Goal: Communication & Community: Answer question/provide support

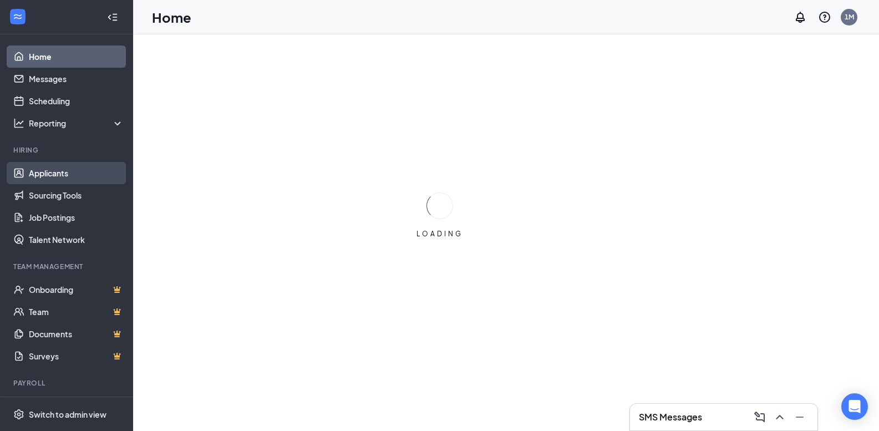
click at [74, 176] on link "Applicants" at bounding box center [76, 173] width 95 height 22
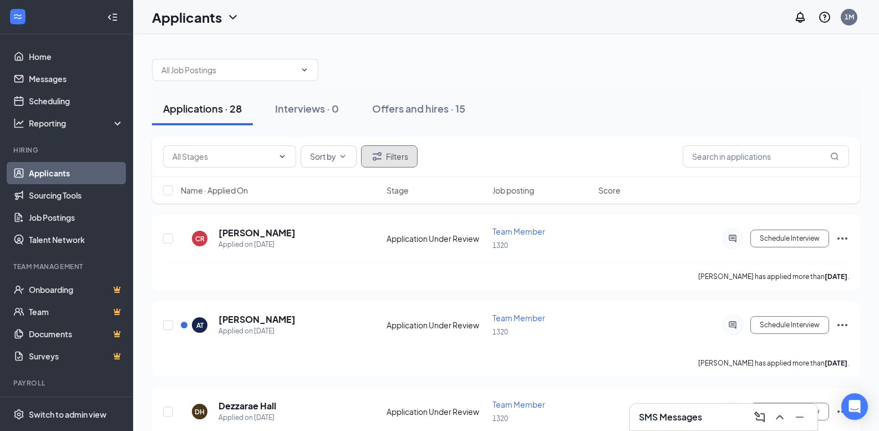
click at [391, 155] on button "Filters" at bounding box center [389, 156] width 57 height 22
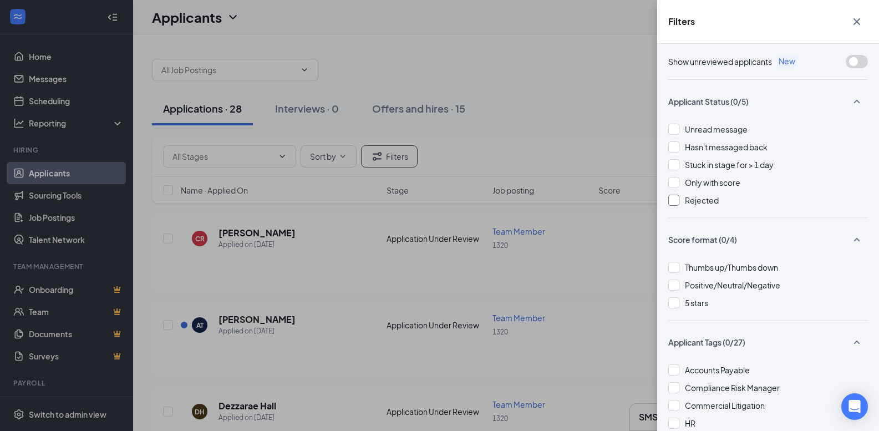
click at [672, 205] on div at bounding box center [673, 200] width 11 height 11
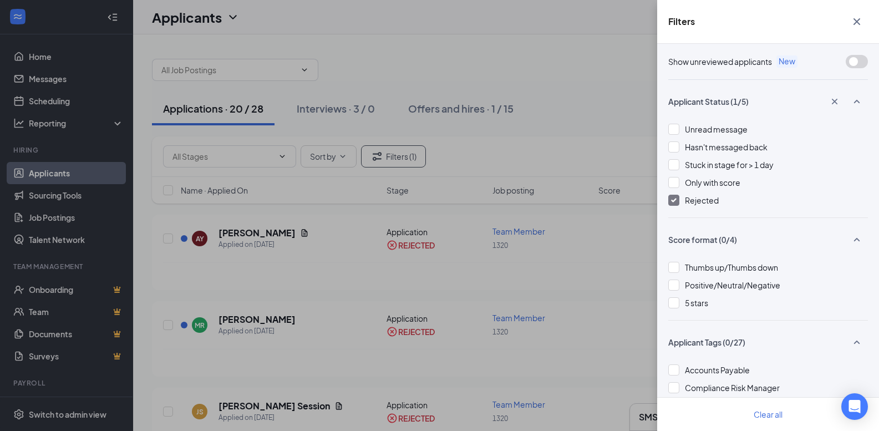
click at [858, 22] on icon "Cross" at bounding box center [856, 21] width 13 height 13
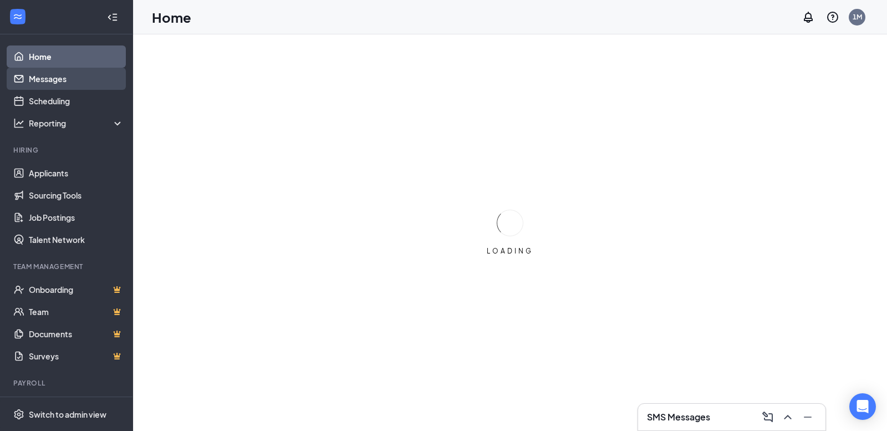
click at [81, 85] on link "Messages" at bounding box center [76, 79] width 95 height 22
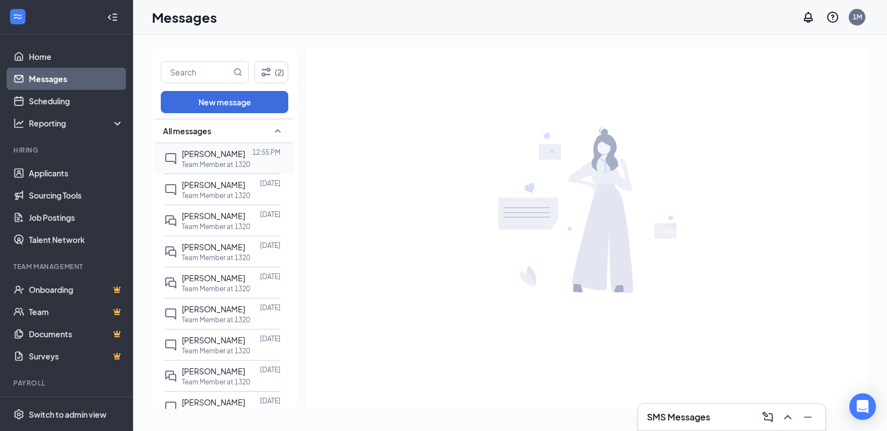
click at [230, 154] on span "Lucero Ibarra" at bounding box center [213, 154] width 63 height 10
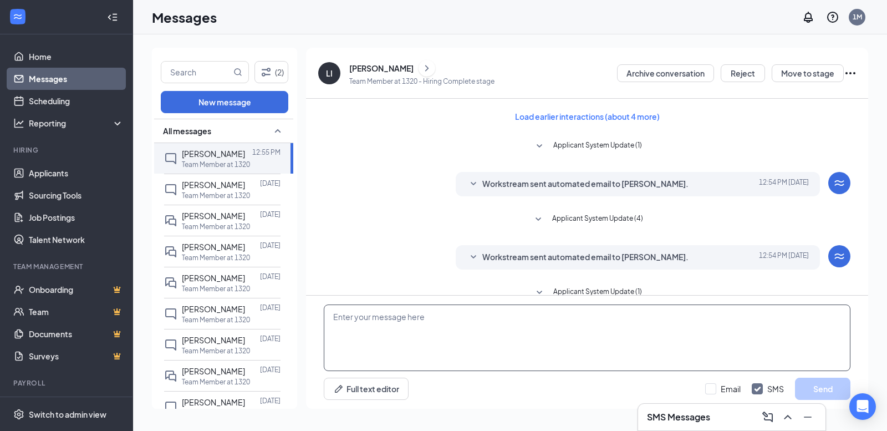
click at [436, 342] on textarea at bounding box center [587, 337] width 527 height 67
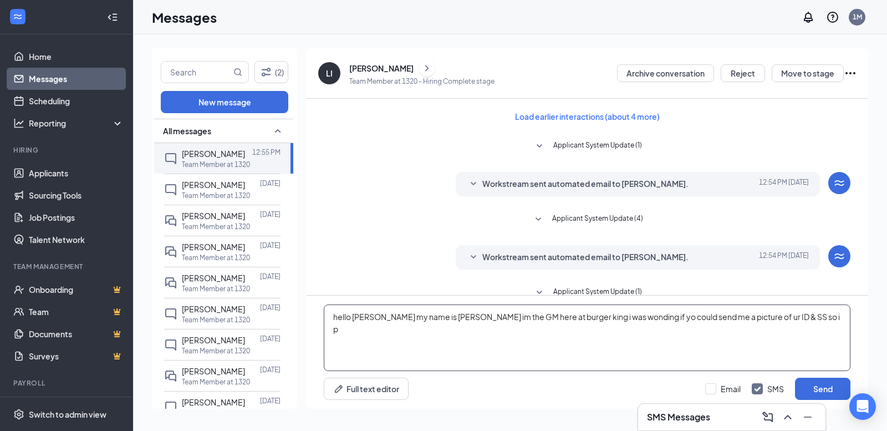
scroll to position [100, 0]
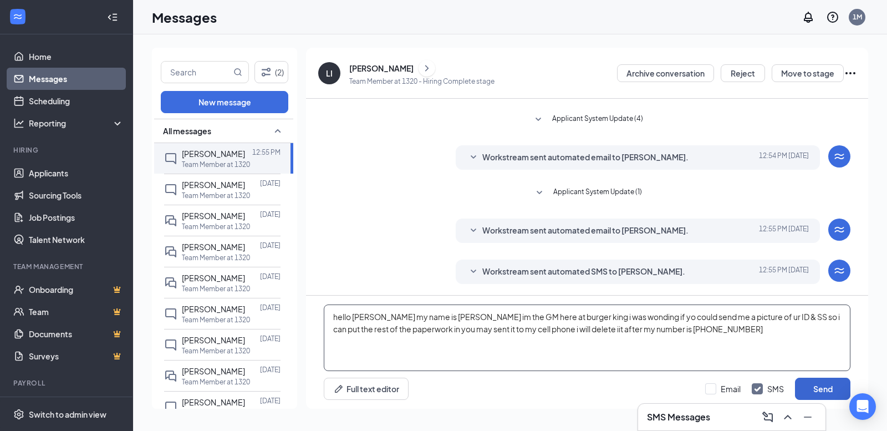
type textarea "hello Lucero my name is Anna im the GM here at burger king i was wonding if yo …"
click at [806, 395] on button "Send" at bounding box center [822, 389] width 55 height 22
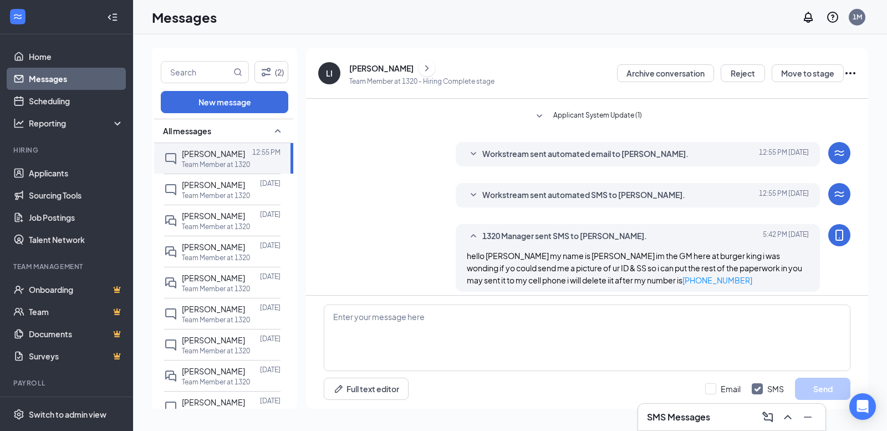
scroll to position [184, 0]
